Goal: Book appointment/travel/reservation

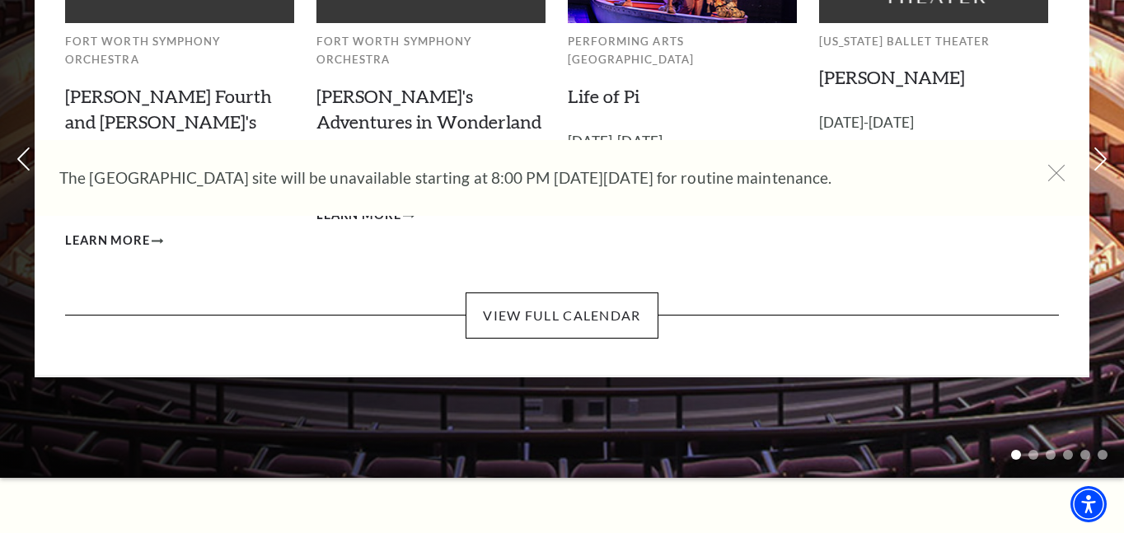
scroll to position [255, 0]
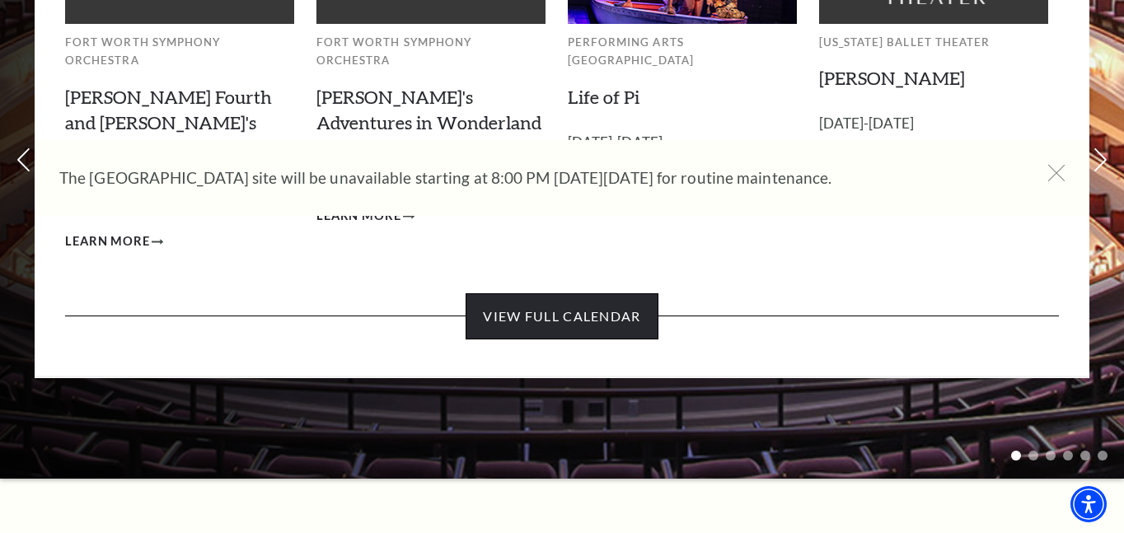
click at [554, 293] on link "View Full Calendar" at bounding box center [562, 316] width 192 height 46
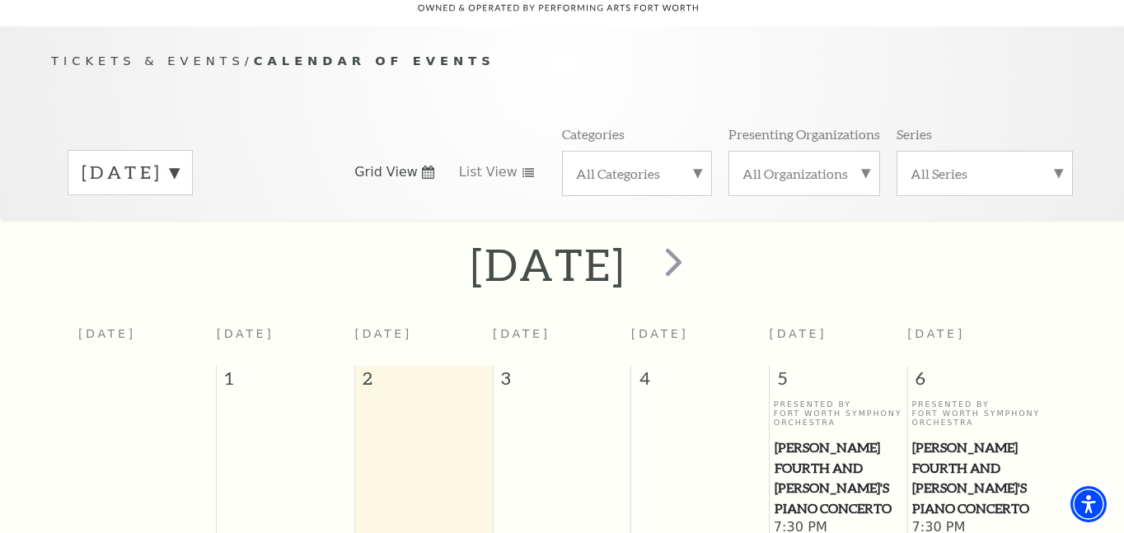
scroll to position [137, 0]
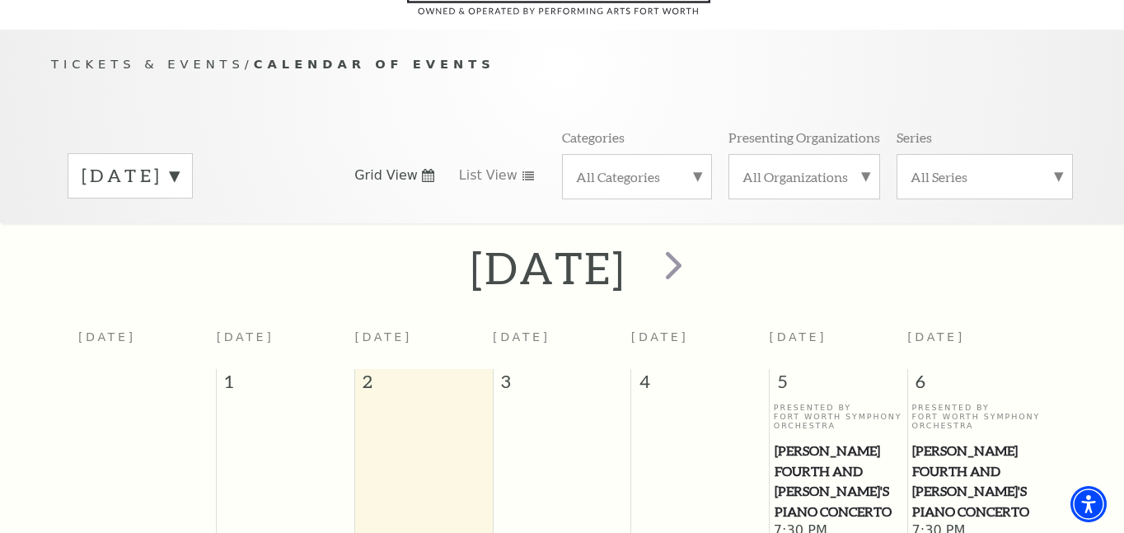
click at [179, 163] on label "September 2025" at bounding box center [130, 176] width 97 height 26
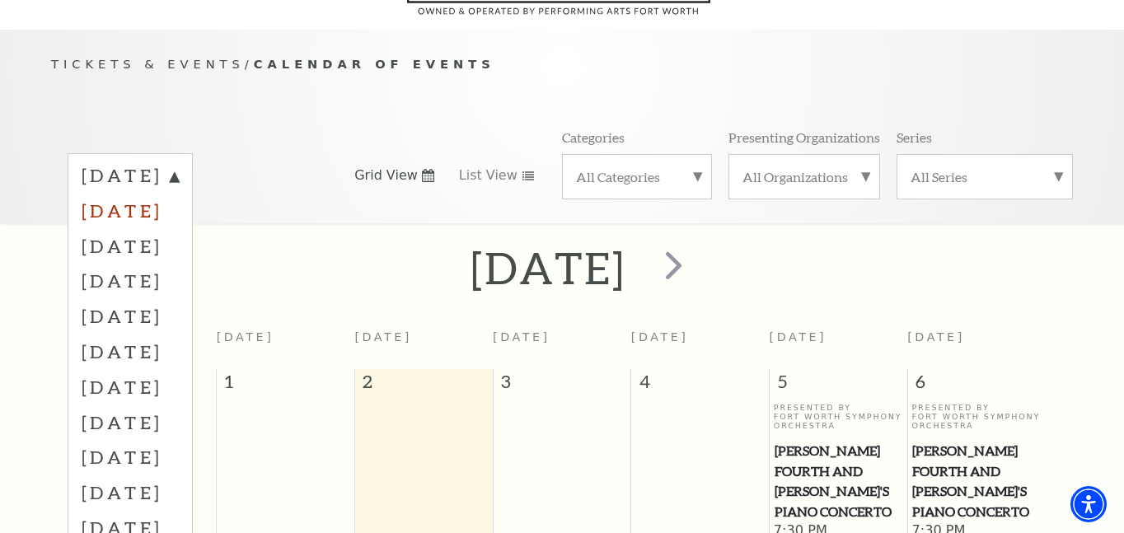
click at [179, 193] on label "October 2025" at bounding box center [130, 210] width 97 height 35
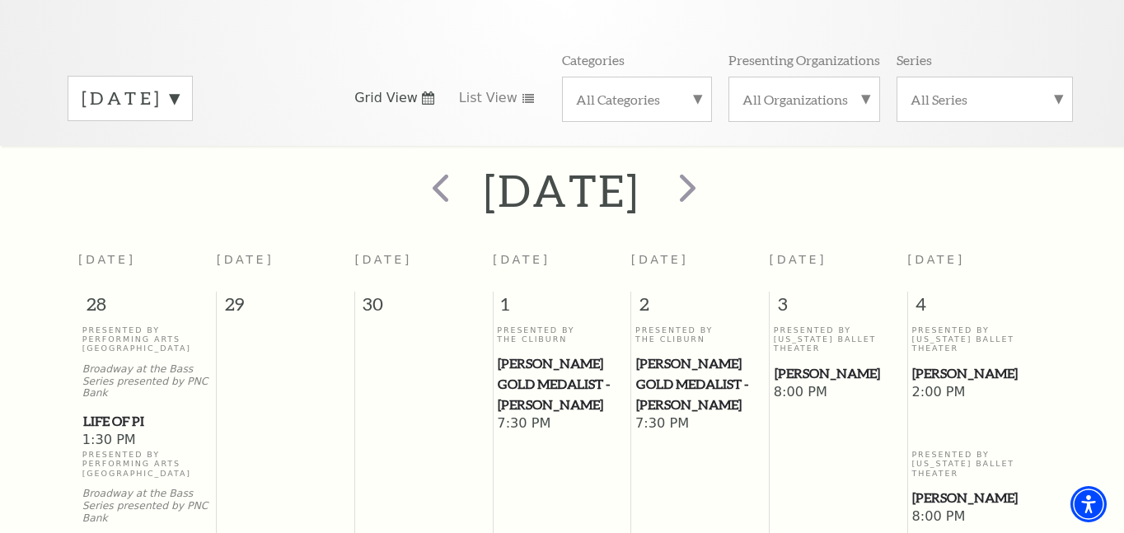
scroll to position [0, 0]
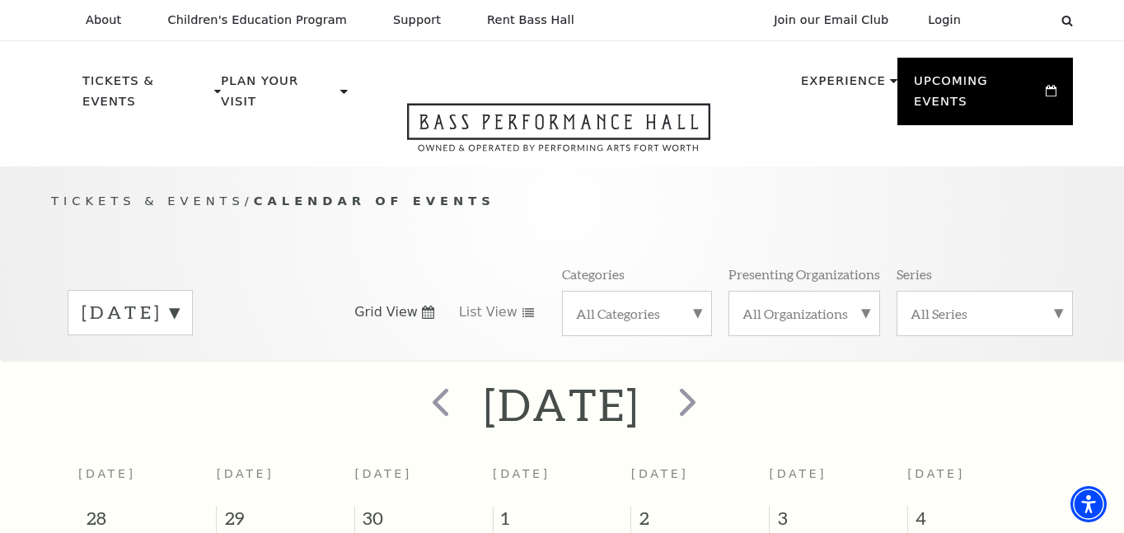
click at [179, 300] on label "October 2025" at bounding box center [130, 313] width 97 height 26
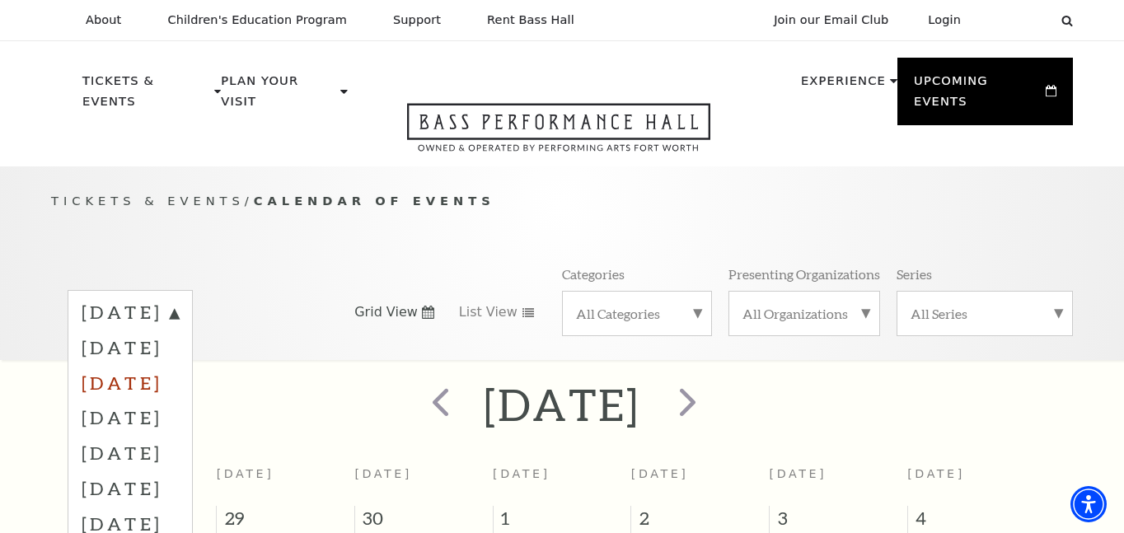
click at [178, 365] on label "November 2025" at bounding box center [130, 382] width 97 height 35
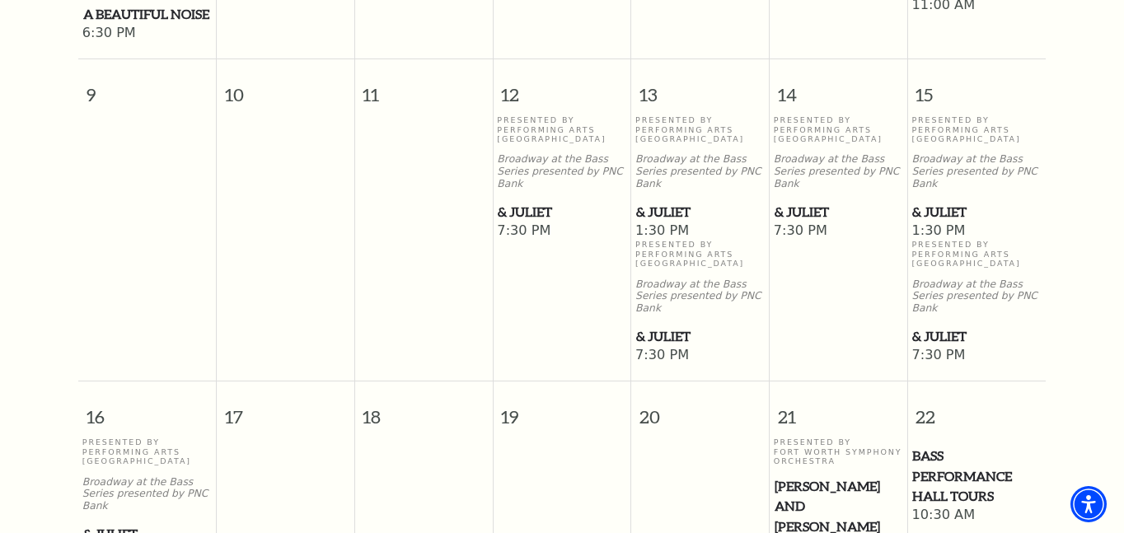
scroll to position [1110, 0]
